Goal: Task Accomplishment & Management: Manage account settings

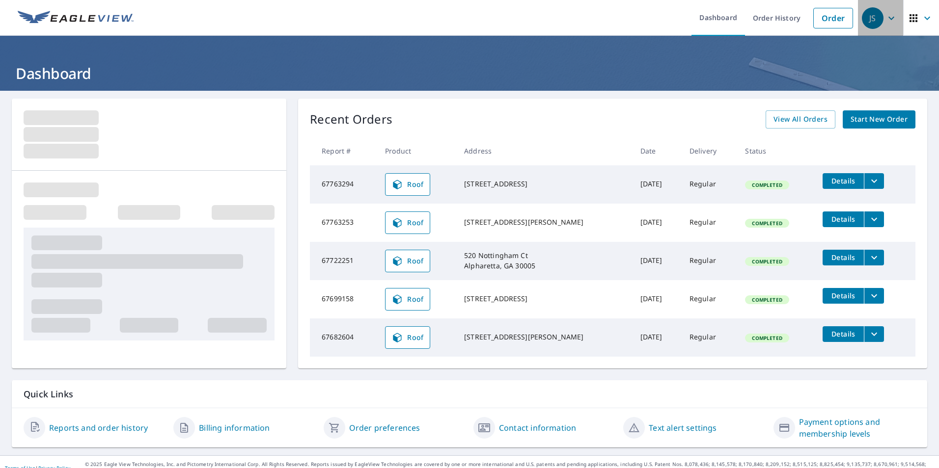
click at [885, 21] on icon "button" at bounding box center [891, 18] width 12 height 12
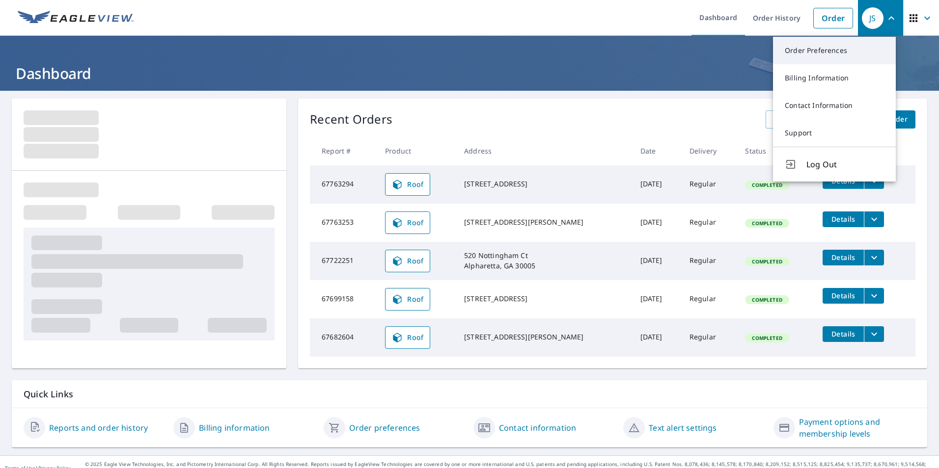
click at [825, 56] on link "Order Preferences" at bounding box center [834, 50] width 123 height 27
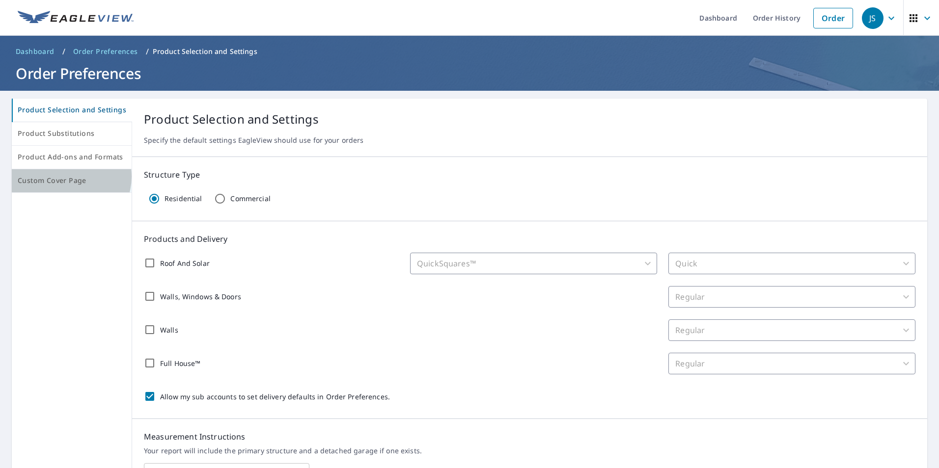
click at [68, 177] on span "Custom Cover Page" at bounding box center [72, 181] width 108 height 12
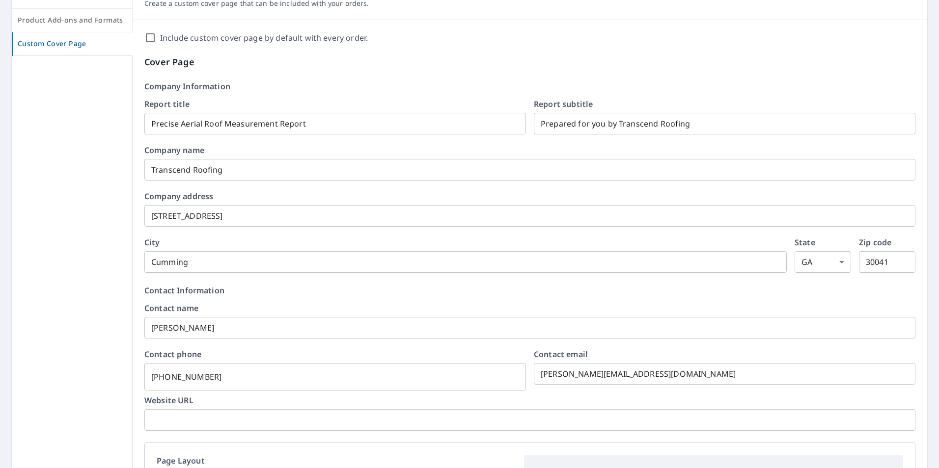
scroll to position [147, 0]
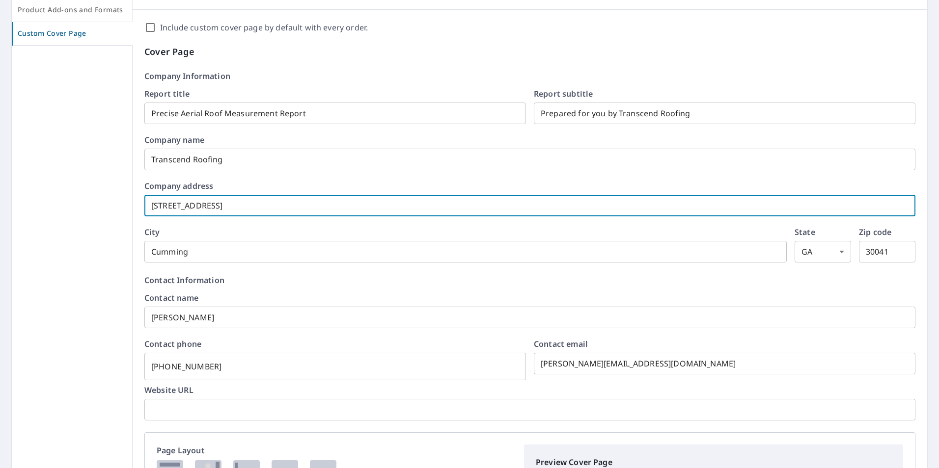
click at [273, 207] on input "[STREET_ADDRESS]" at bounding box center [529, 205] width 771 height 27
drag, startPoint x: 273, startPoint y: 207, endPoint x: 85, endPoint y: 216, distance: 187.8
click at [85, 216] on div "Product Selection and Settings Product Substitutions Product Add-ons and Format…" at bounding box center [469, 371] width 915 height 841
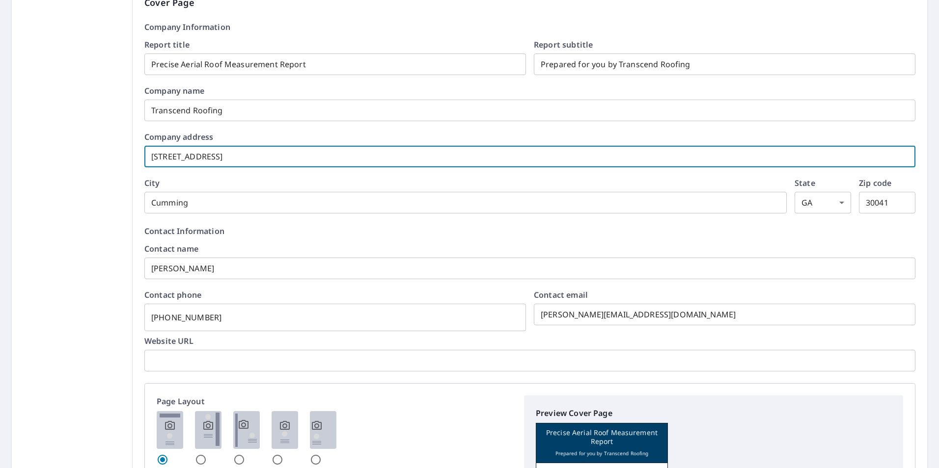
type input "[STREET_ADDRESS]"
click at [260, 211] on input "Cumming" at bounding box center [465, 202] width 642 height 27
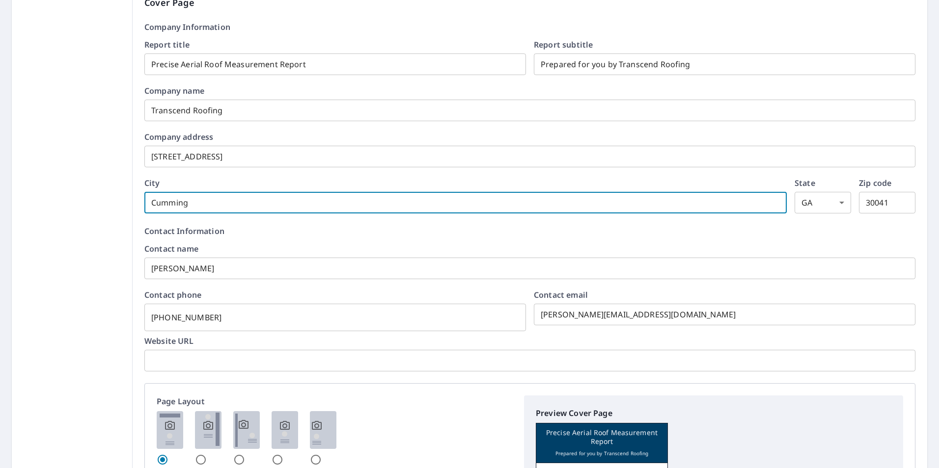
drag, startPoint x: 245, startPoint y: 205, endPoint x: 118, endPoint y: 201, distance: 126.8
click at [118, 201] on div "Product Selection and Settings Product Substitutions Product Add-ons and Format…" at bounding box center [469, 322] width 915 height 841
type input "Alpharetta"
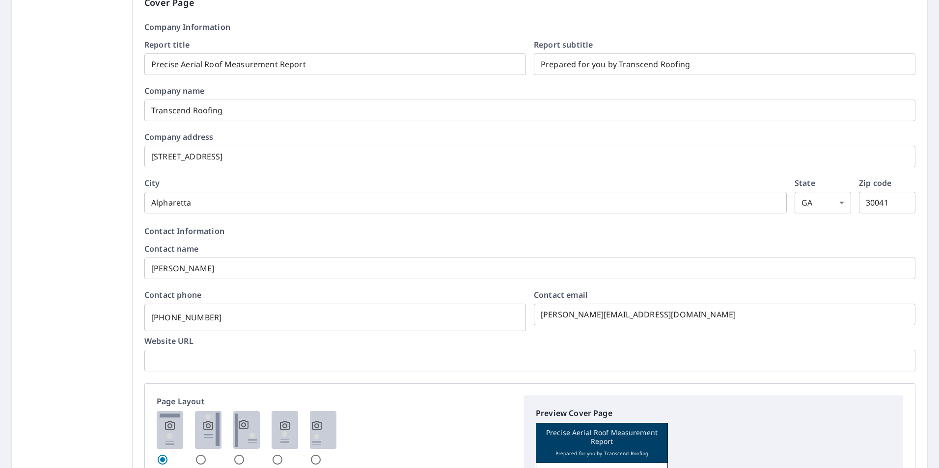
click at [613, 230] on p "Contact Information" at bounding box center [529, 231] width 771 height 12
click at [882, 206] on input "30041" at bounding box center [887, 202] width 56 height 27
drag, startPoint x: 881, startPoint y: 206, endPoint x: 873, endPoint y: 206, distance: 7.9
click at [873, 206] on input "30041" at bounding box center [887, 202] width 56 height 27
type input "30004"
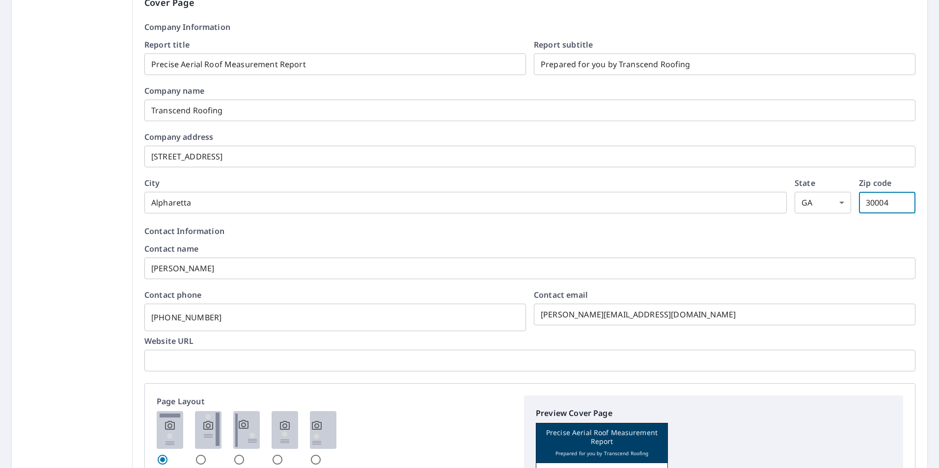
click at [691, 216] on input "Alpharetta" at bounding box center [465, 202] width 642 height 27
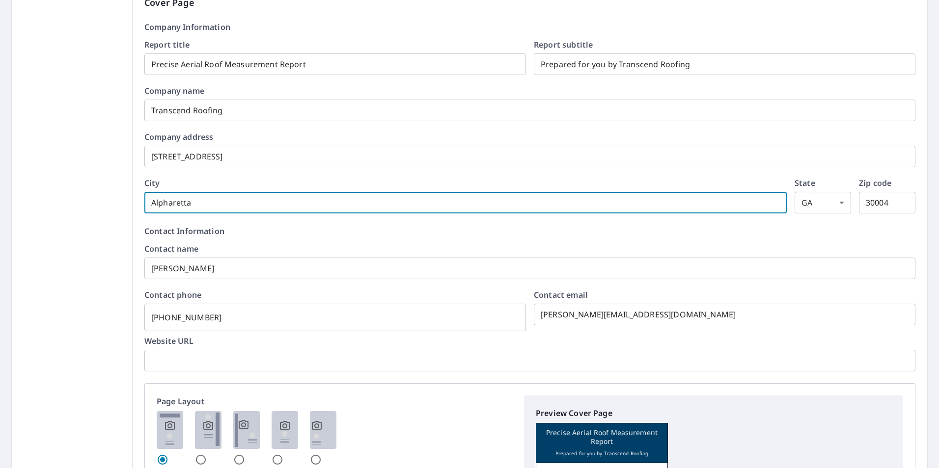
click at [693, 231] on p "Contact Information" at bounding box center [529, 231] width 771 height 12
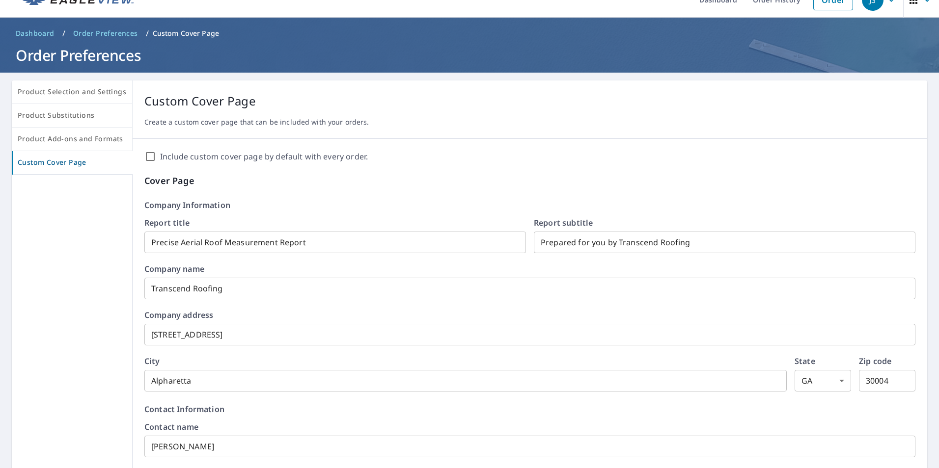
scroll to position [49, 0]
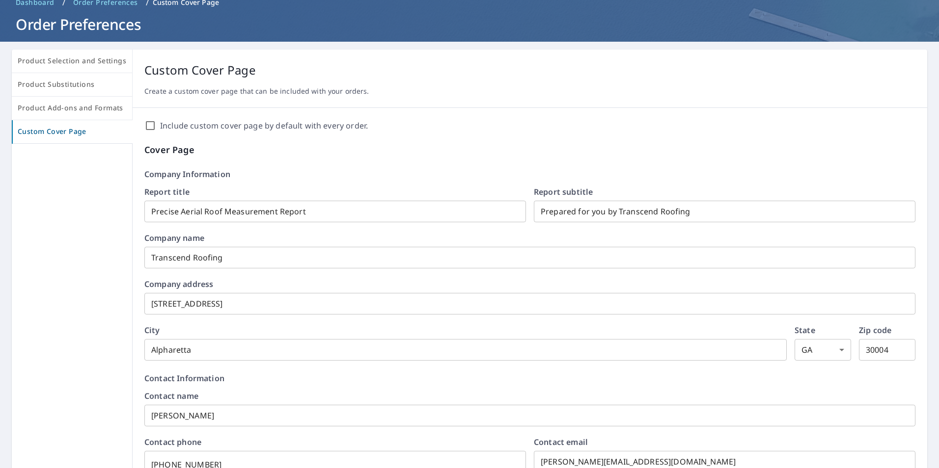
click at [716, 213] on input "Prepared for you by Transcend Roofing" at bounding box center [725, 211] width 382 height 27
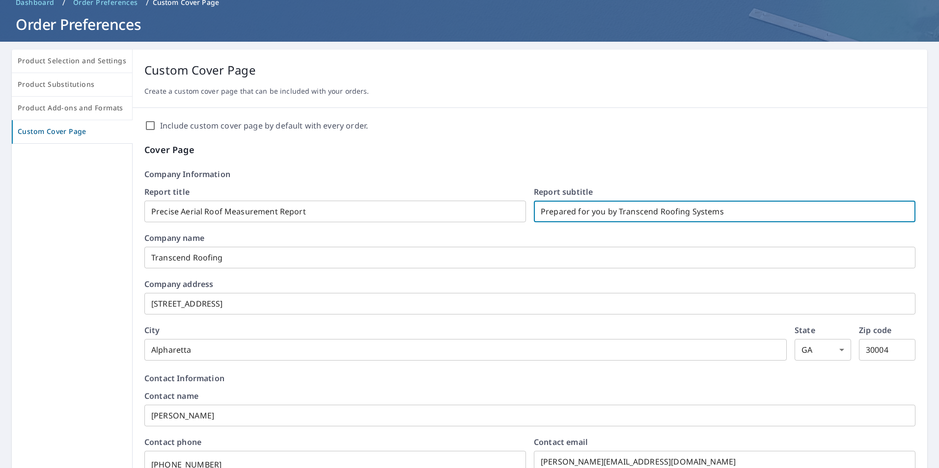
type input "Prepared for you by Transcend Roofing Systems"
click at [319, 263] on input "Transcend Roofing" at bounding box center [529, 257] width 771 height 27
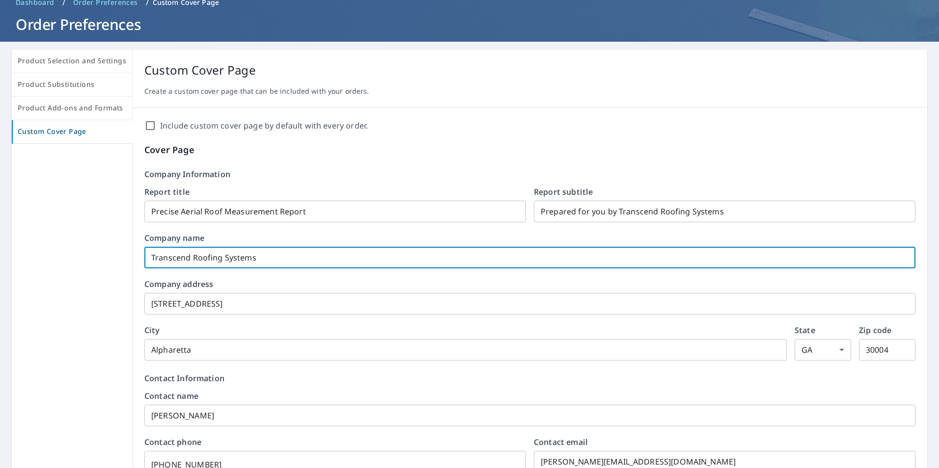
type input "Transcend Roofing Systems"
click at [139, 259] on div "Include custom cover page by default with every order. Cover Page Company Infor…" at bounding box center [530, 476] width 795 height 736
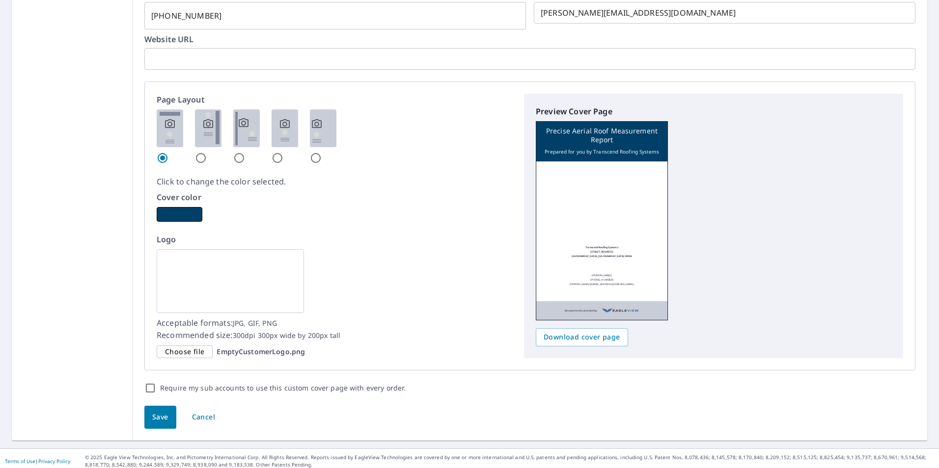
scroll to position [504, 0]
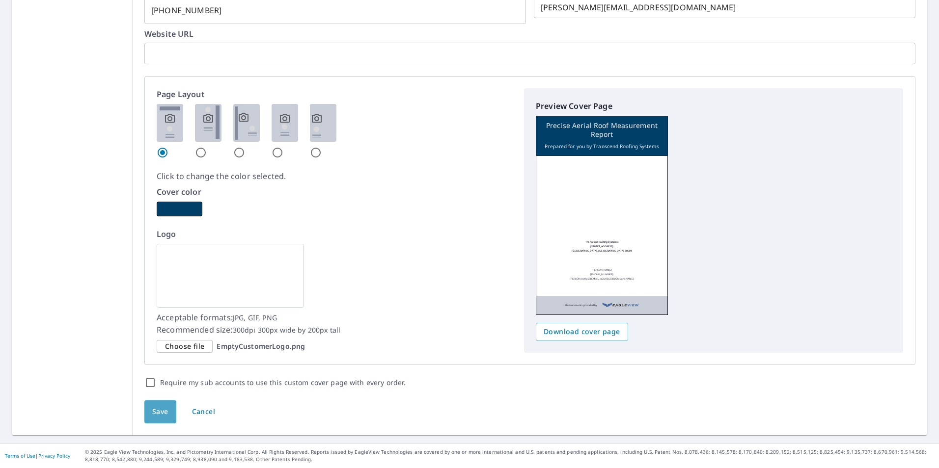
click at [163, 414] on span "Save" at bounding box center [160, 412] width 16 height 12
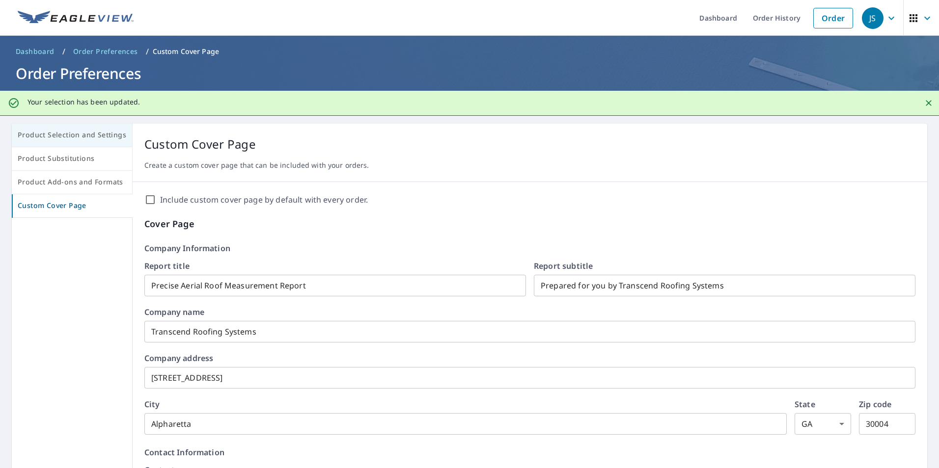
click at [51, 142] on button "Product Selection and Settings" at bounding box center [72, 136] width 121 height 24
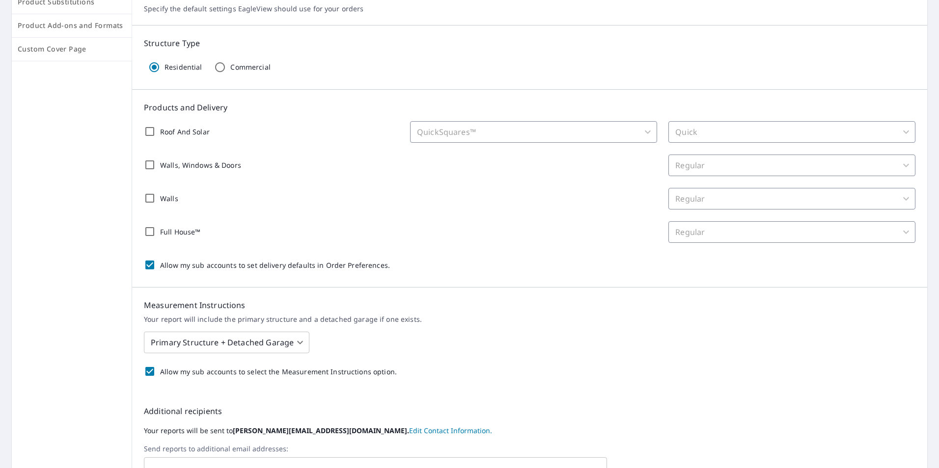
scroll to position [268, 0]
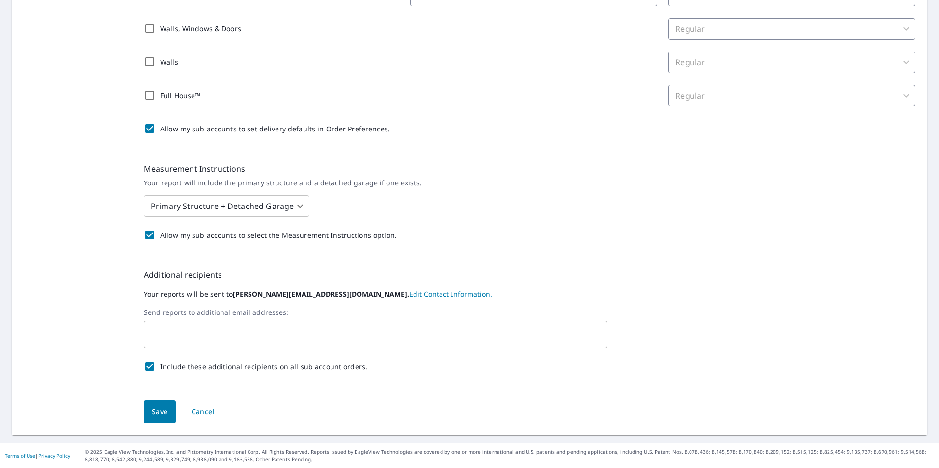
click at [203, 332] on input "text" at bounding box center [368, 335] width 440 height 19
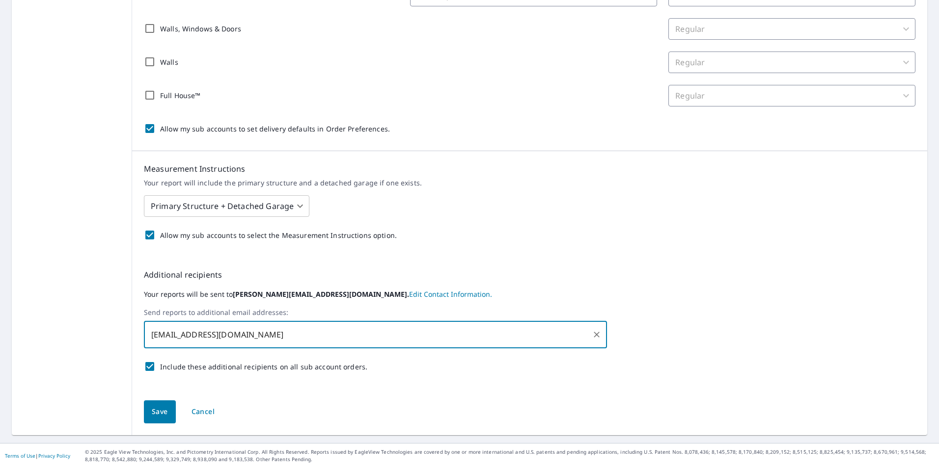
type input "[EMAIL_ADDRESS][DOMAIN_NAME]"
click at [629, 354] on div "Additional recipients Your reports will be sent to [PERSON_NAME][EMAIL_ADDRESS]…" at bounding box center [529, 323] width 795 height 132
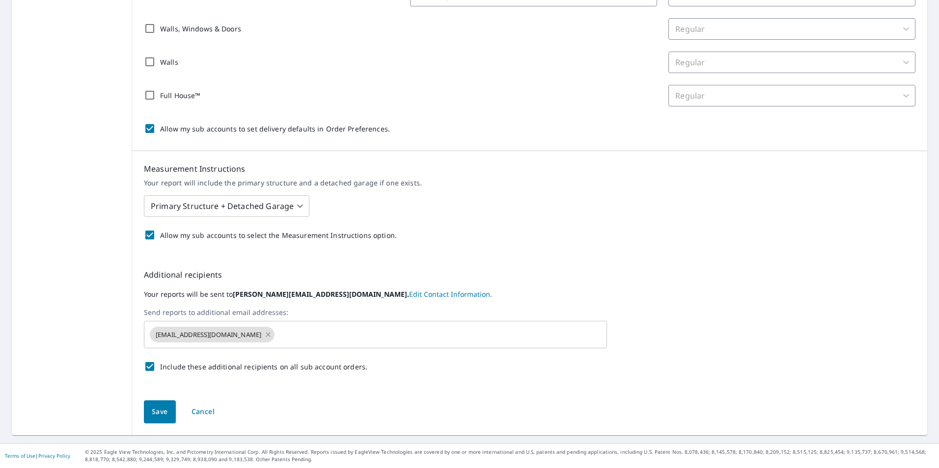
click at [160, 412] on span "Save" at bounding box center [160, 412] width 16 height 12
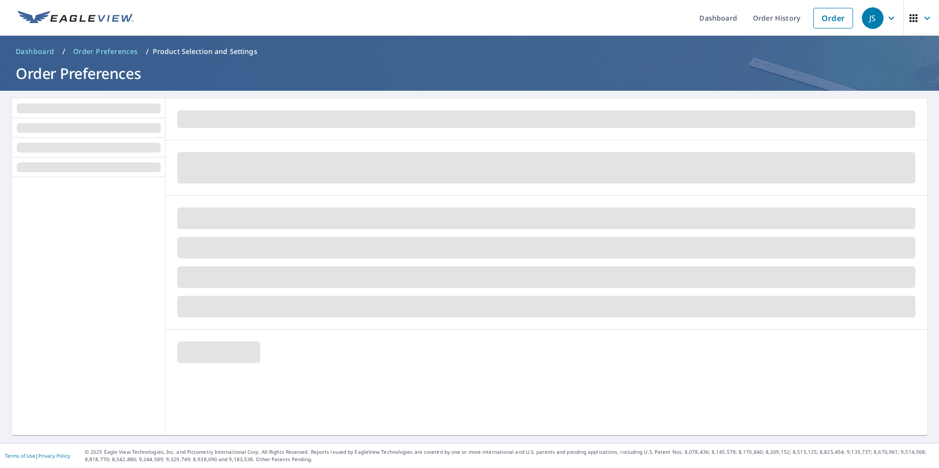
scroll to position [0, 0]
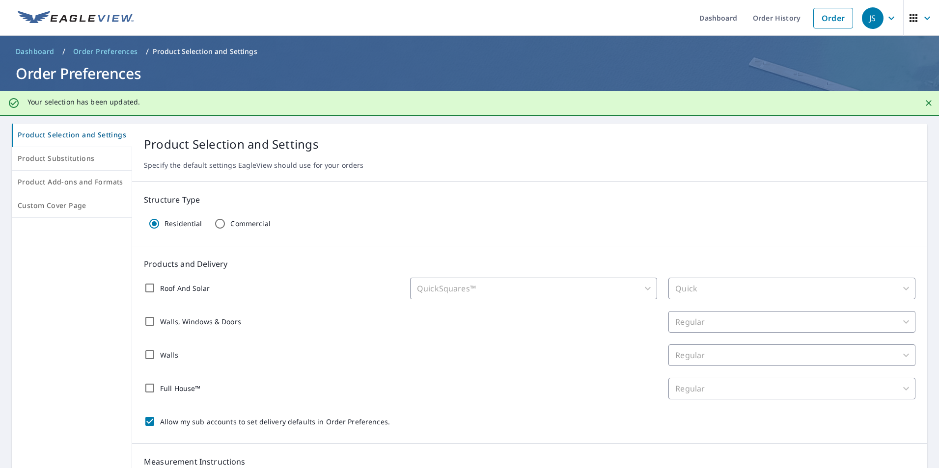
click at [60, 16] on img at bounding box center [76, 18] width 116 height 15
